Goal: Find specific page/section: Find specific page/section

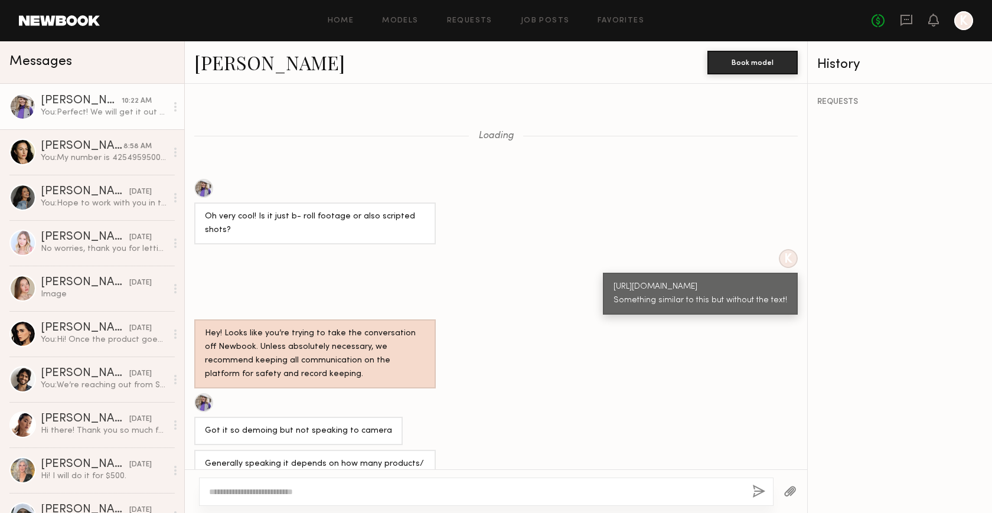
scroll to position [661, 0]
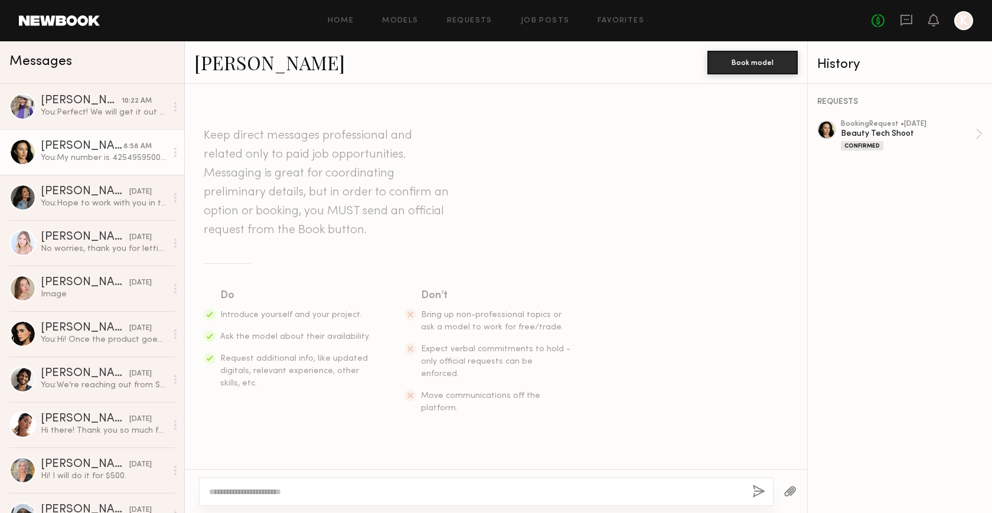
scroll to position [433, 0]
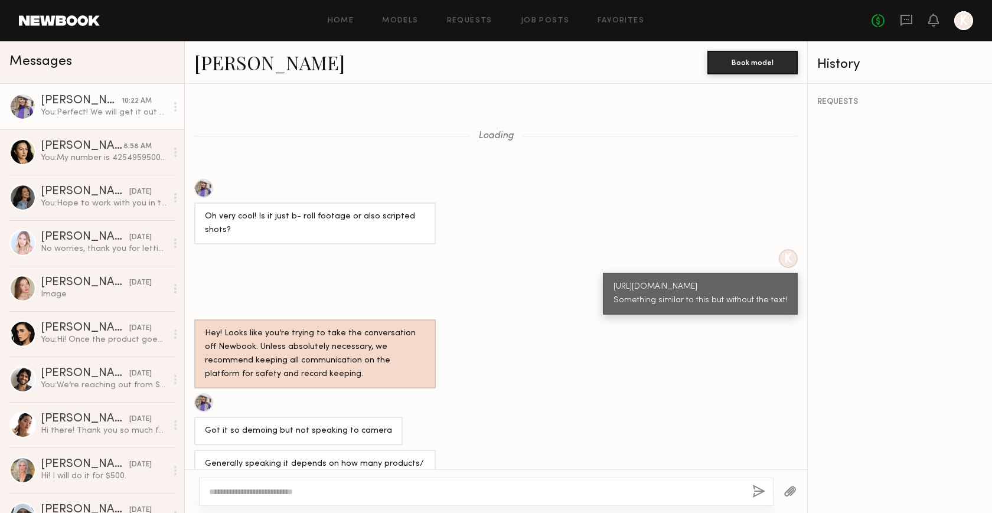
scroll to position [661, 0]
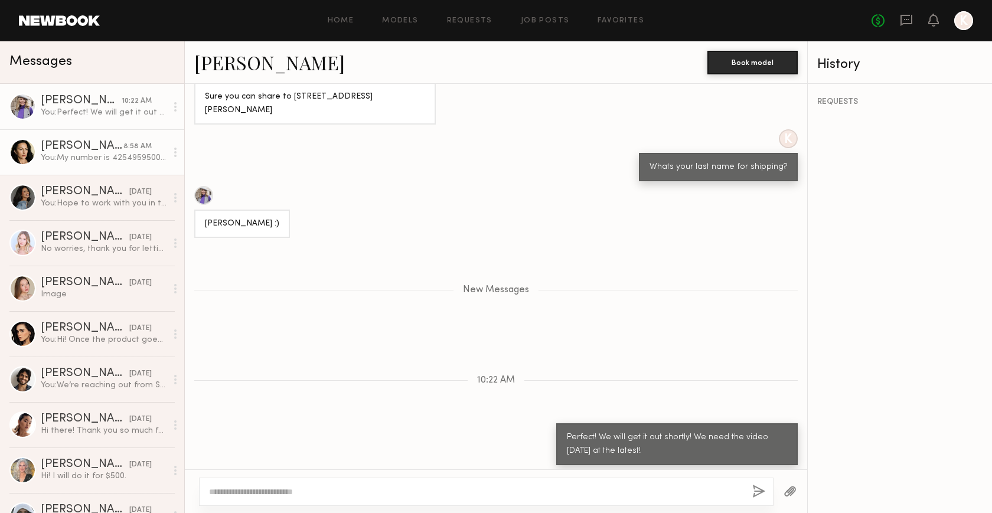
click at [82, 135] on link "[PERSON_NAME] 8:58 AM You: My number is 4254959500- please let me know if you n…" at bounding box center [92, 151] width 184 height 45
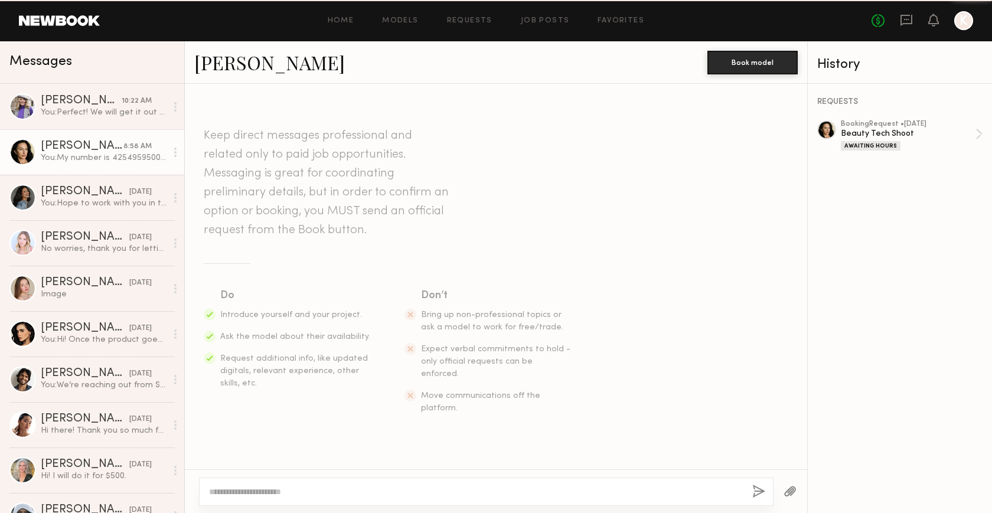
scroll to position [416, 0]
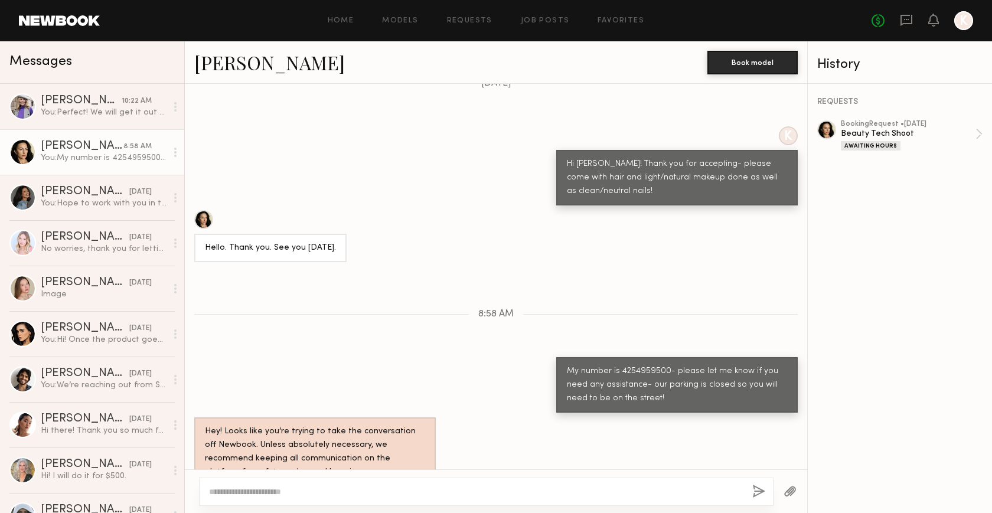
click at [207, 71] on link "[PERSON_NAME]" at bounding box center [269, 62] width 151 height 25
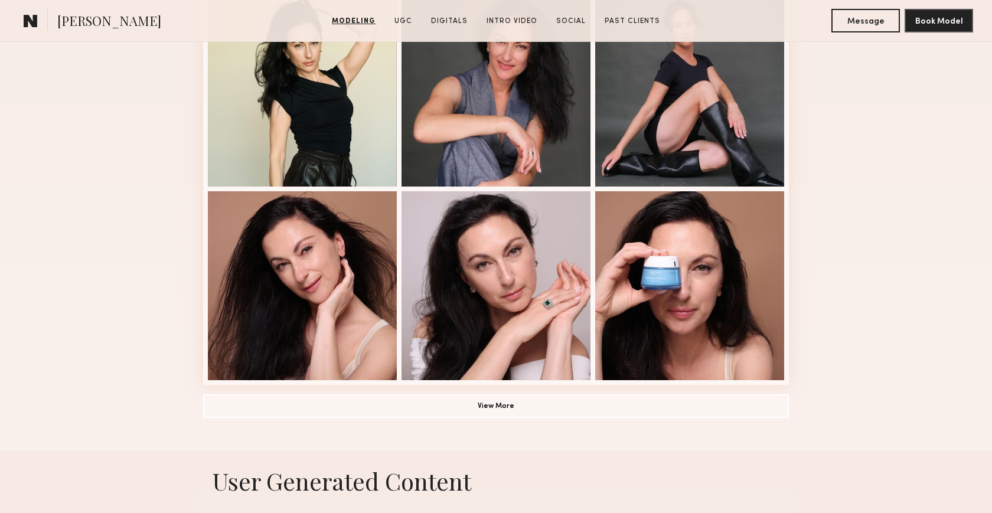
scroll to position [747, 0]
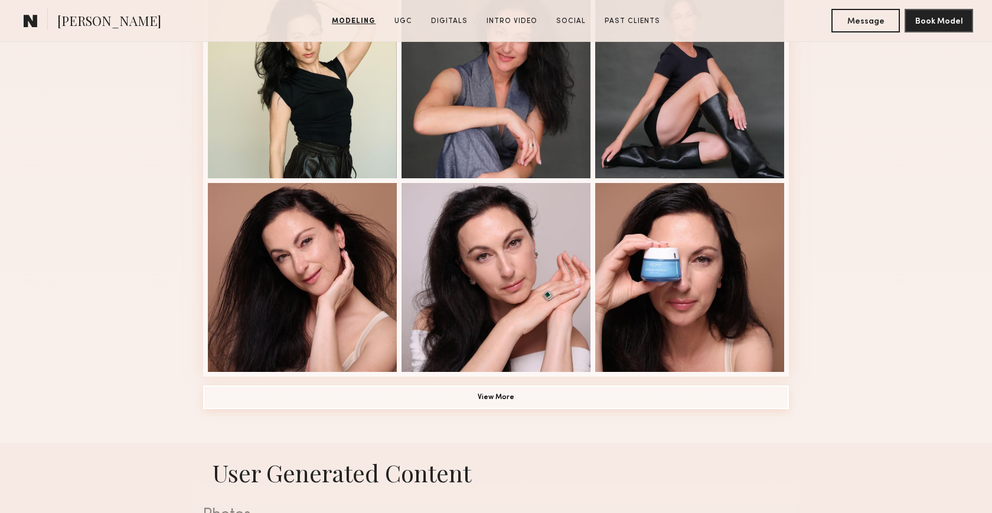
click at [487, 407] on button "View More" at bounding box center [496, 398] width 586 height 24
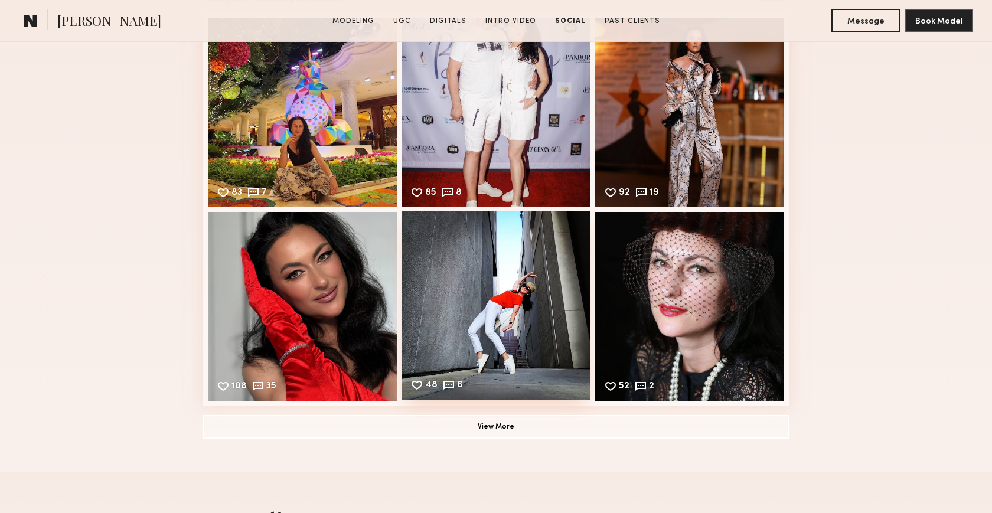
scroll to position [2879, 0]
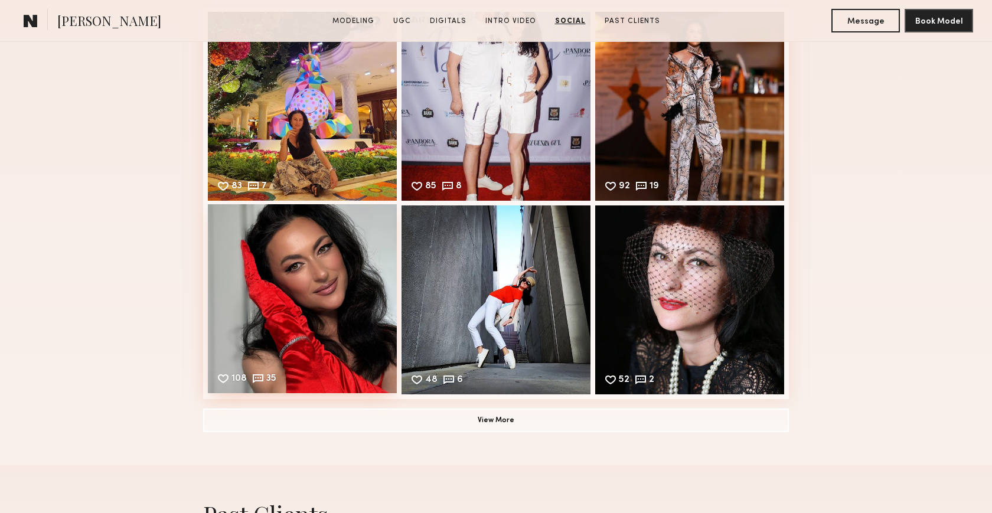
click at [301, 328] on div "108 35 Likes & comments displayed to show model’s engagement" at bounding box center [302, 298] width 189 height 189
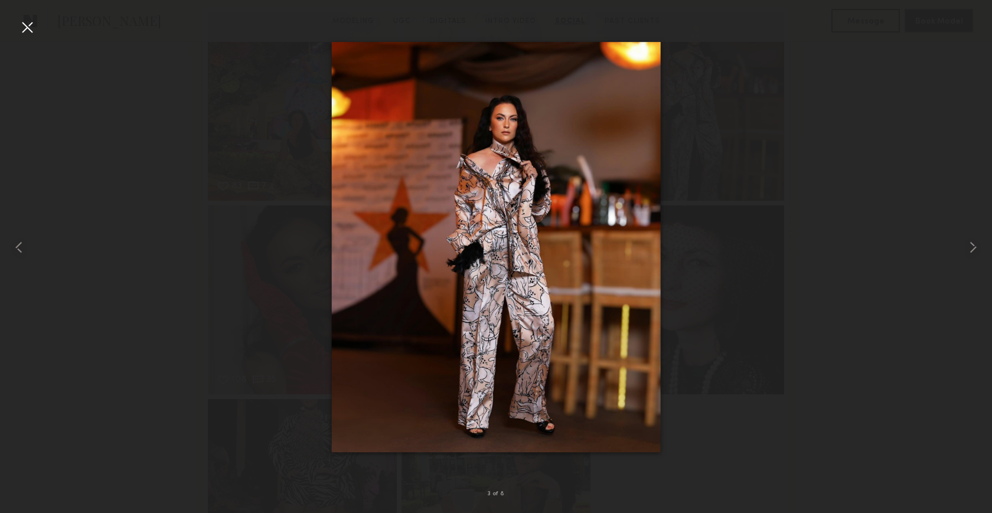
click at [710, 127] on div at bounding box center [496, 247] width 992 height 456
click at [23, 22] on div at bounding box center [27, 27] width 19 height 19
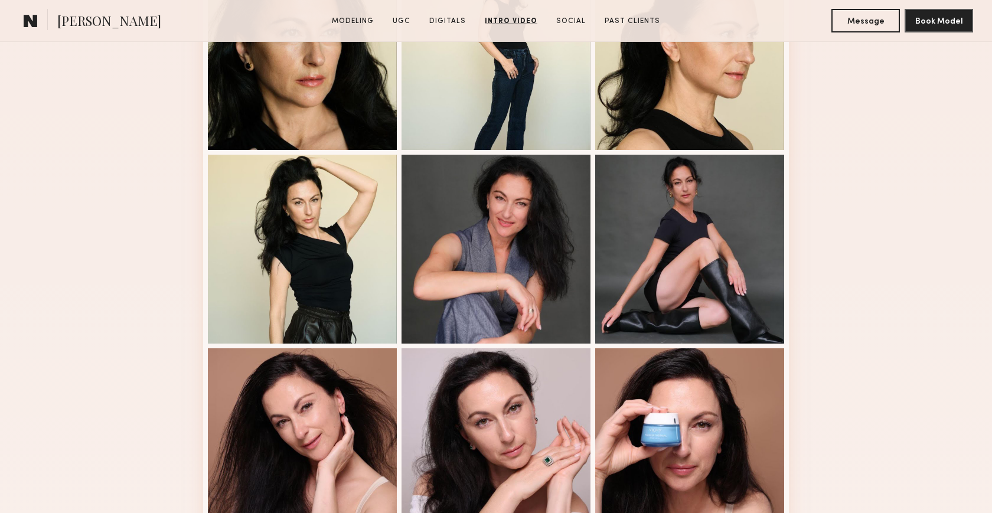
scroll to position [0, 0]
